Goal: Task Accomplishment & Management: Manage account settings

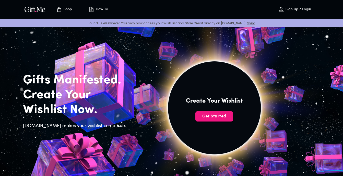
click at [288, 7] on span "Sign Up / Login" at bounding box center [294, 9] width 45 height 6
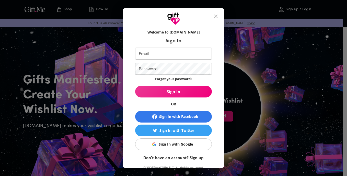
click at [183, 146] on div "Sign In with Google" at bounding box center [176, 144] width 34 height 6
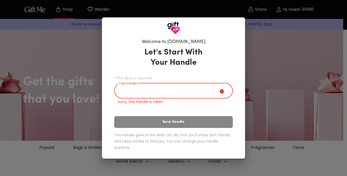
click at [172, 115] on div "Let's Start With Your Handle *This field is required. Your Handle . Your Handle…" at bounding box center [173, 100] width 118 height 110
click at [178, 123] on div "Let's Start With Your Handle *This field is required. Your Handle . Your Handle…" at bounding box center [173, 100] width 118 height 110
click at [151, 99] on p "Sorry, this handle is taken." at bounding box center [173, 101] width 111 height 5
click at [149, 96] on input "." at bounding box center [166, 91] width 105 height 14
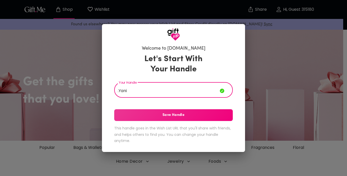
type input ".Yani"
click at [201, 118] on span "Save Handle" at bounding box center [173, 115] width 118 height 6
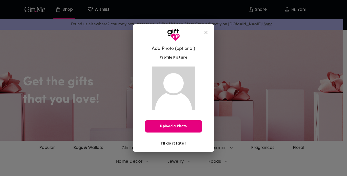
click at [172, 142] on span "I'll do it later" at bounding box center [174, 143] width 26 height 6
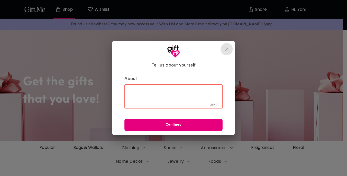
click at [228, 46] on icon "close" at bounding box center [226, 49] width 6 height 6
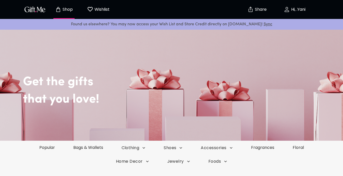
click at [293, 8] on p "Hi, .Yani" at bounding box center [298, 9] width 16 height 4
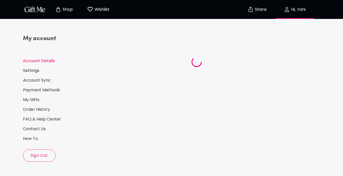
select select "US"
